Goal: Information Seeking & Learning: Understand process/instructions

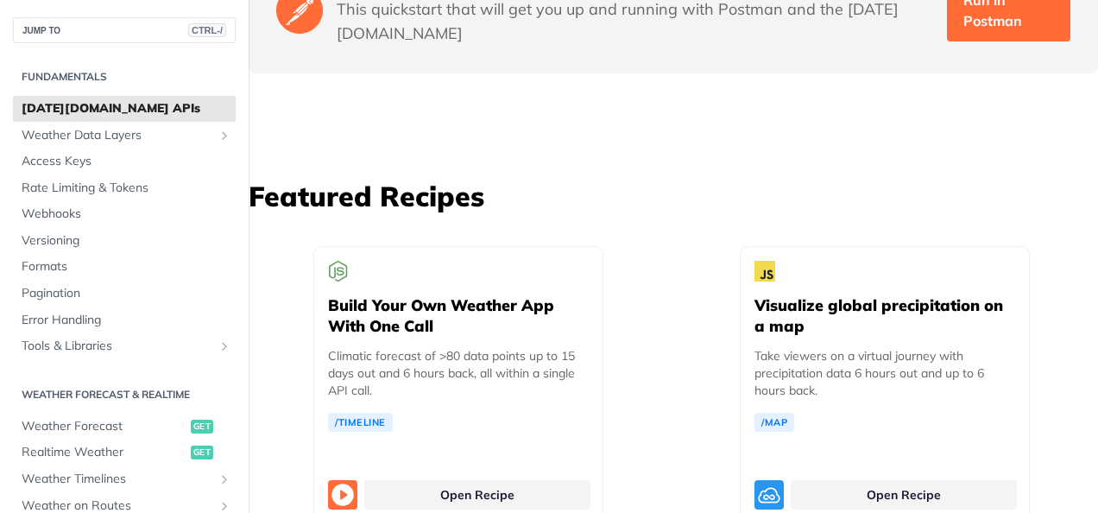
scroll to position [4144, 0]
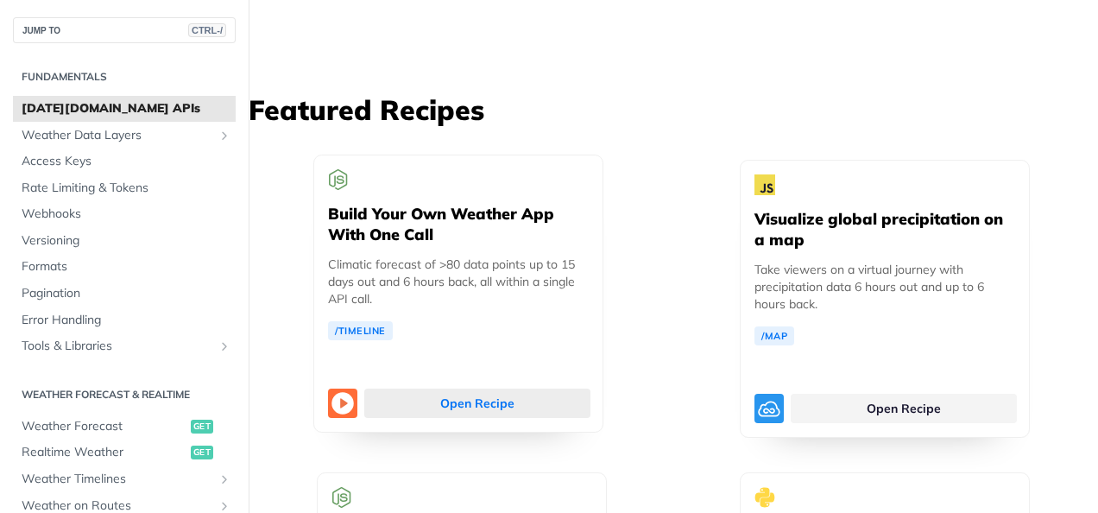
click at [438, 391] on link "Open Recipe" at bounding box center [477, 402] width 226 height 29
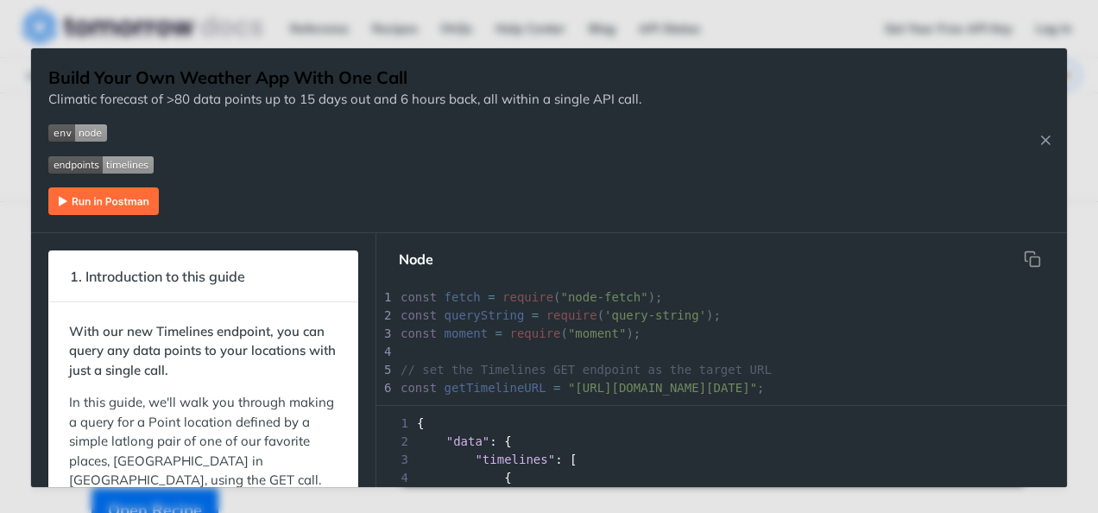
click at [316, 104] on p "Climatic forecast of >80 data points up to 15 days out and 6 hours back, all wi…" at bounding box center [344, 100] width 593 height 20
click at [595, 101] on p "Climatic forecast of >80 data points up to 15 days out and 6 hours back, all wi…" at bounding box center [344, 100] width 593 height 20
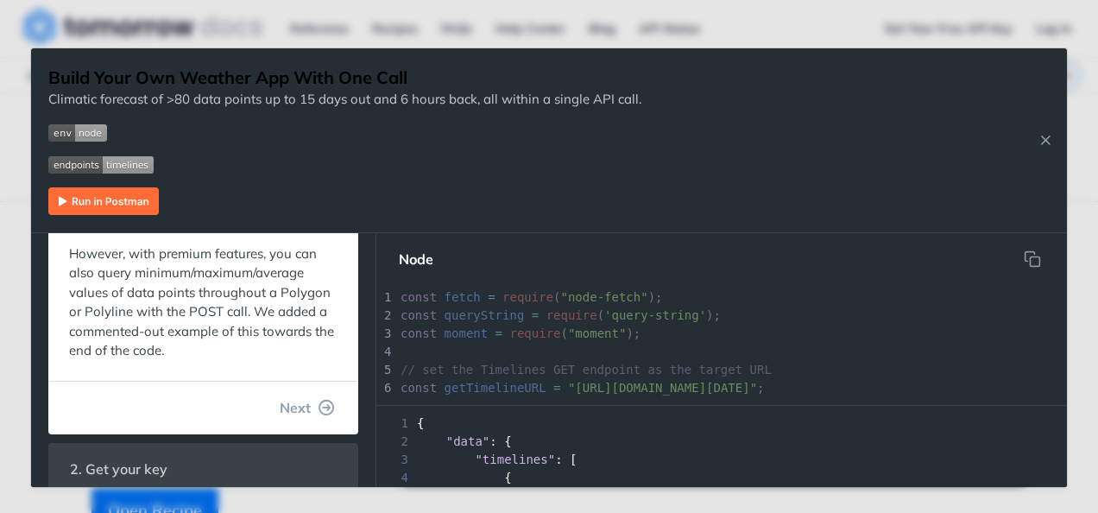
scroll to position [345, 0]
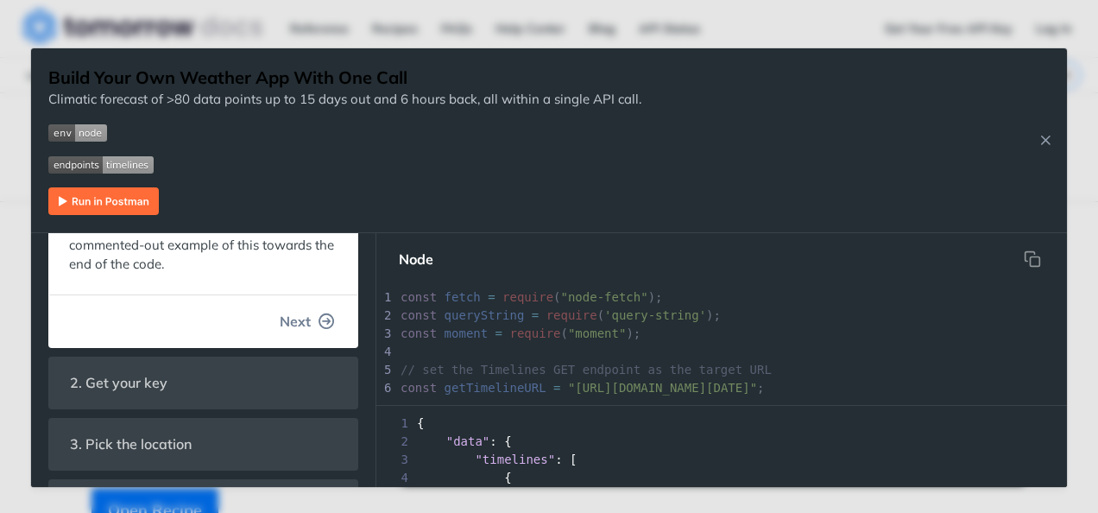
click at [319, 322] on icon "button" at bounding box center [327, 321] width 16 height 16
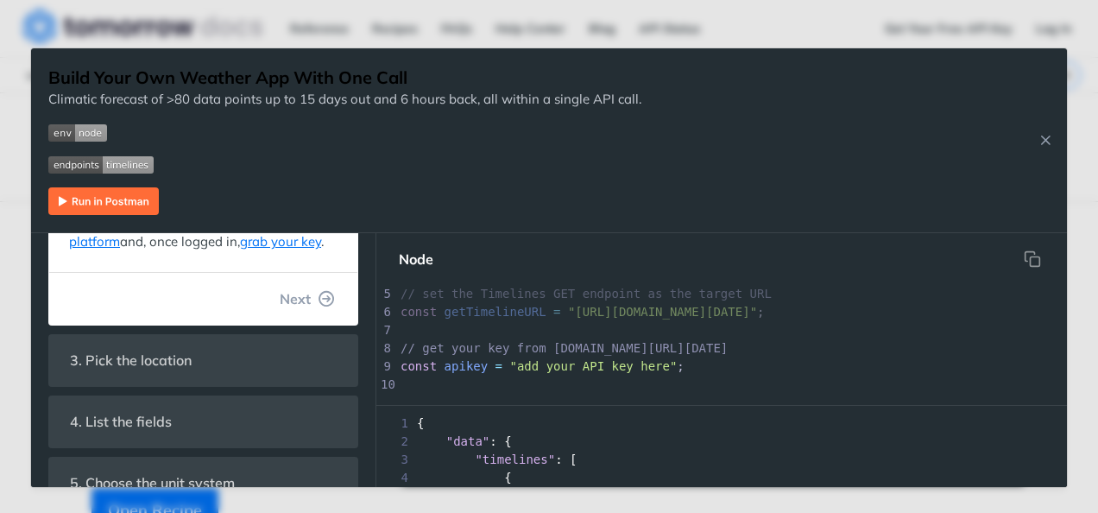
scroll to position [173, 0]
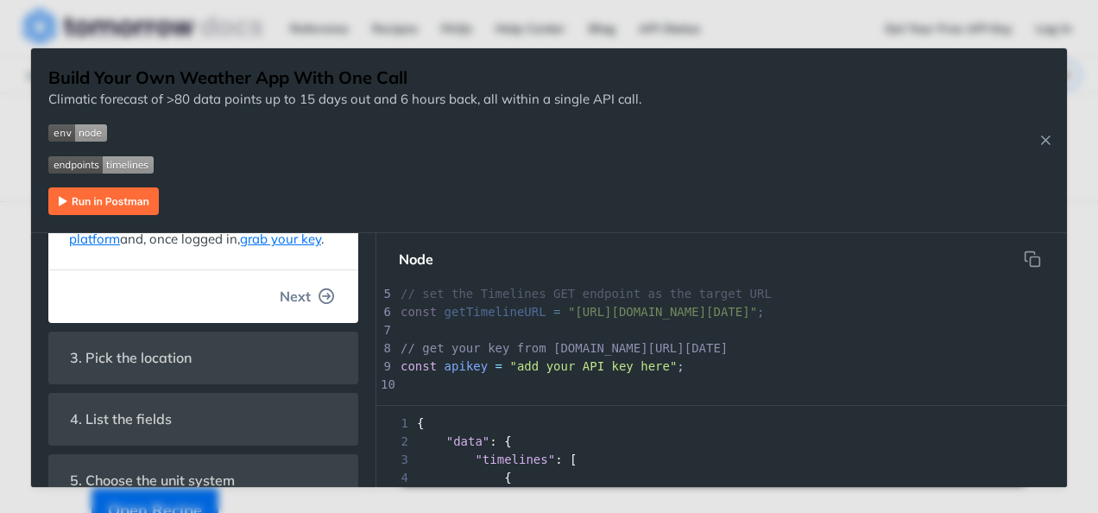
click at [319, 304] on icon "button" at bounding box center [327, 296] width 16 height 16
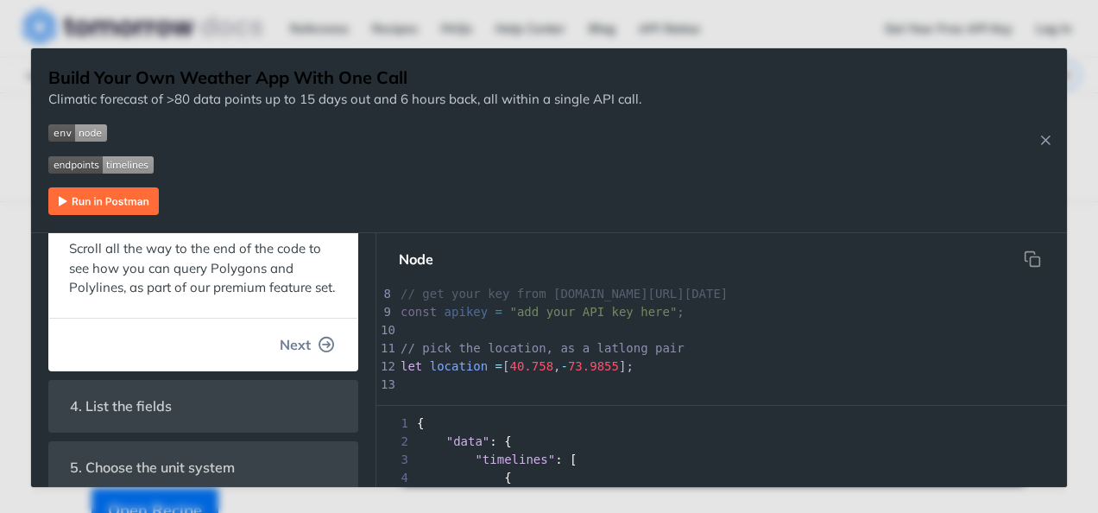
scroll to position [435, 0]
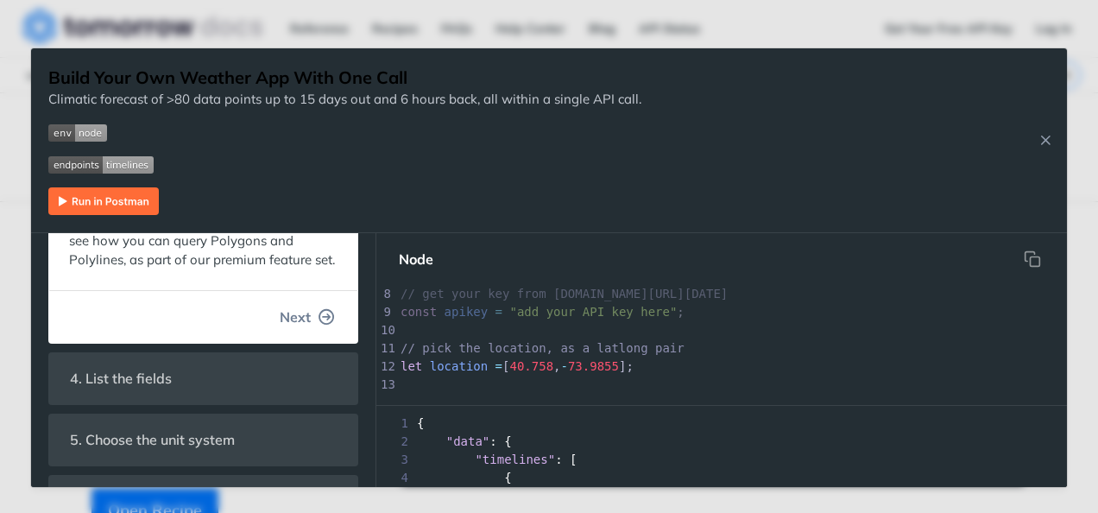
click at [302, 334] on button "Next" at bounding box center [307, 317] width 83 height 35
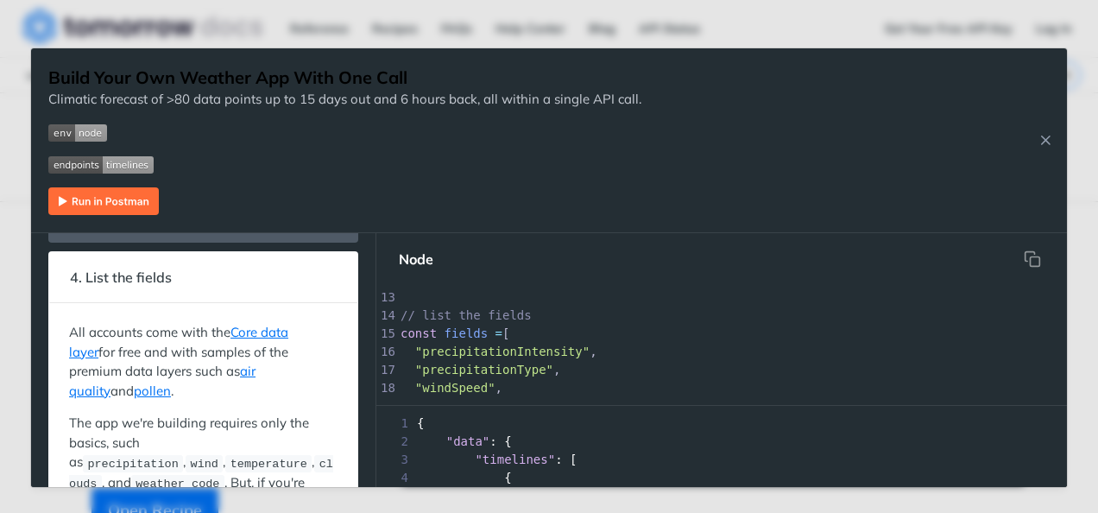
scroll to position [0, 0]
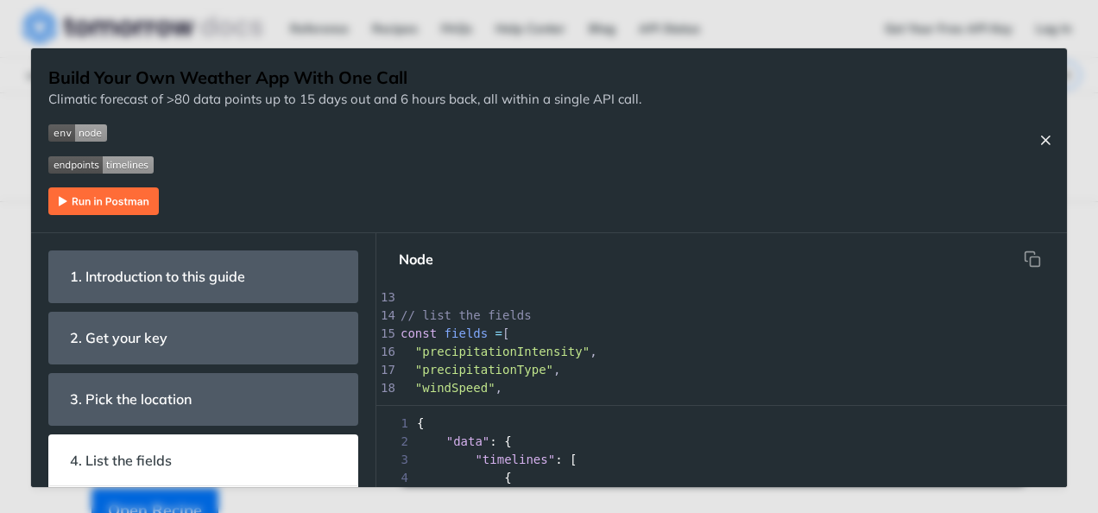
click at [1051, 142] on icon "Close Recipe" at bounding box center [1046, 140] width 16 height 16
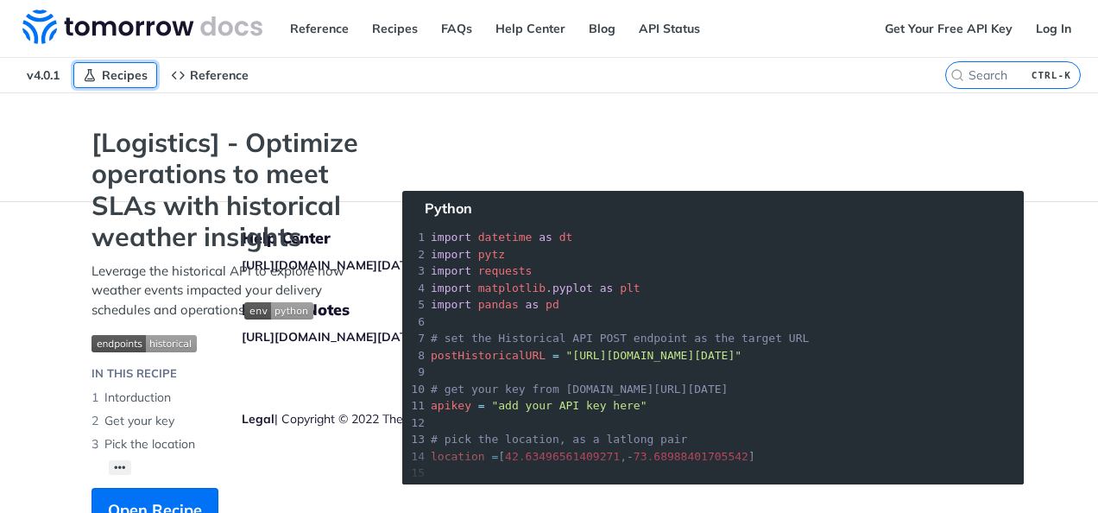
click at [135, 73] on span "Recipes" at bounding box center [125, 75] width 46 height 16
click at [350, 22] on link "Reference" at bounding box center [320, 29] width 78 height 26
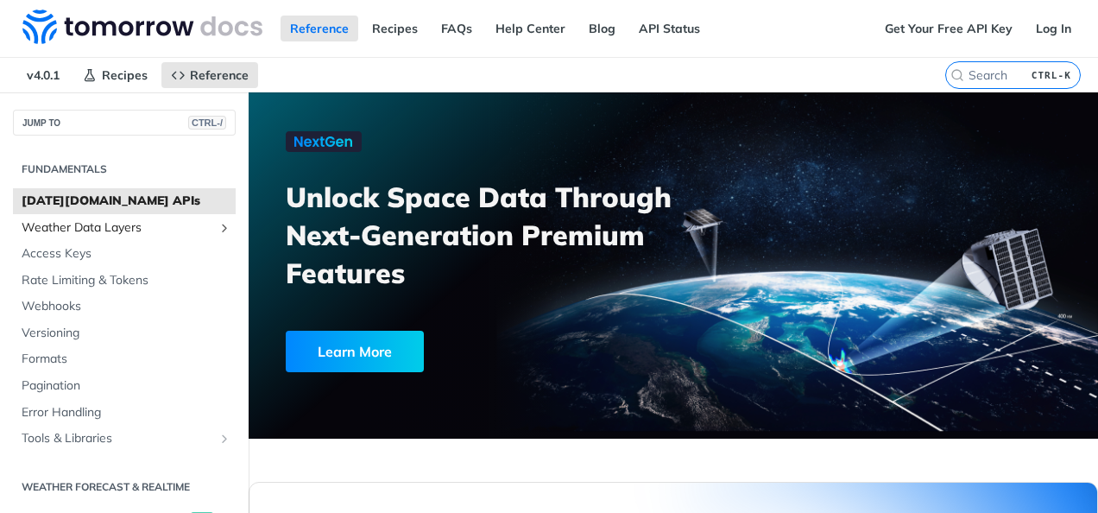
click at [142, 231] on span "Weather Data Layers" at bounding box center [118, 227] width 192 height 17
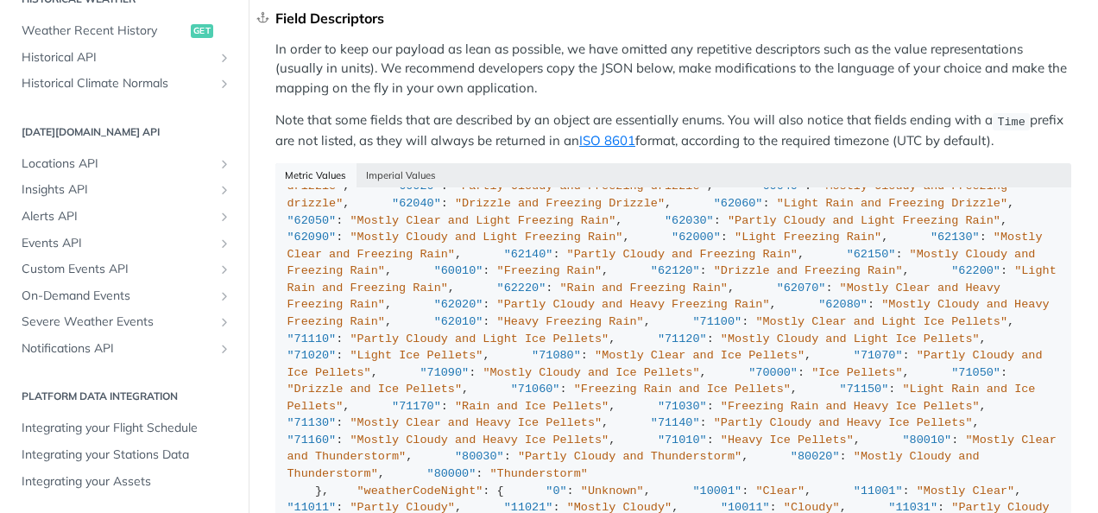
scroll to position [1771, 0]
